Goal: Transaction & Acquisition: Book appointment/travel/reservation

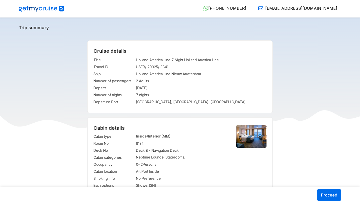
select select "*"
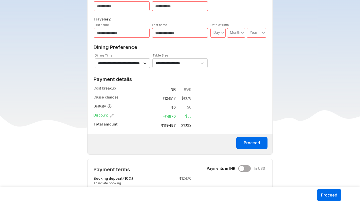
scroll to position [264, 0]
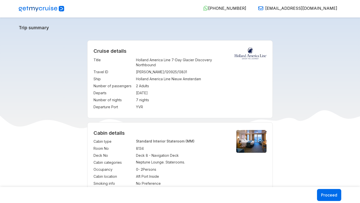
select select "*"
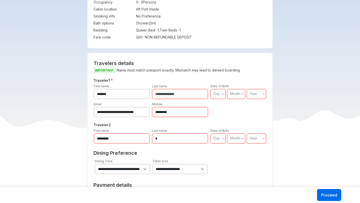
scroll to position [78, 0]
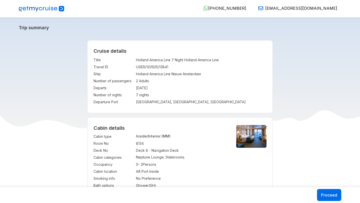
select select "*"
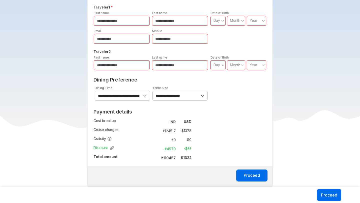
scroll to position [229, 0]
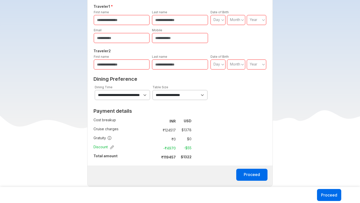
click at [188, 130] on td "$ 1378" at bounding box center [185, 130] width 14 height 7
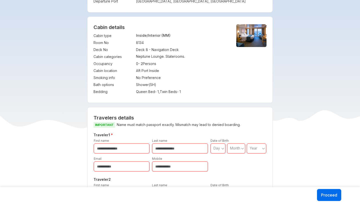
scroll to position [35, 0]
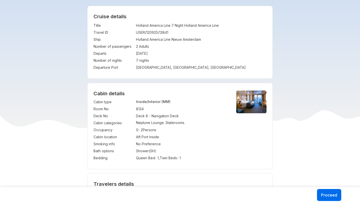
click at [164, 103] on span "(MM)" at bounding box center [166, 102] width 9 height 4
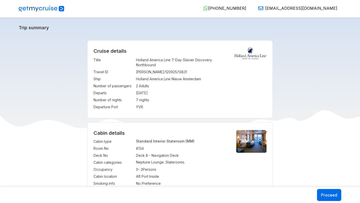
select select "*"
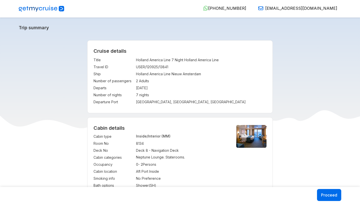
select select "*"
